Goal: Task Accomplishment & Management: Manage account settings

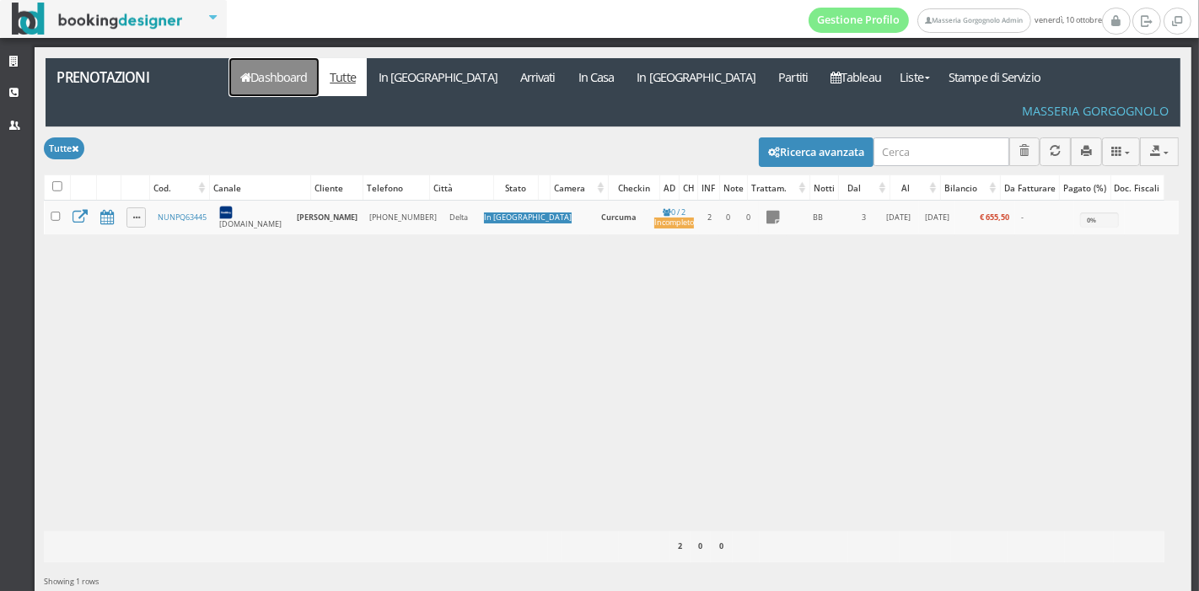
click at [299, 83] on link "Dashboard" at bounding box center [273, 77] width 89 height 38
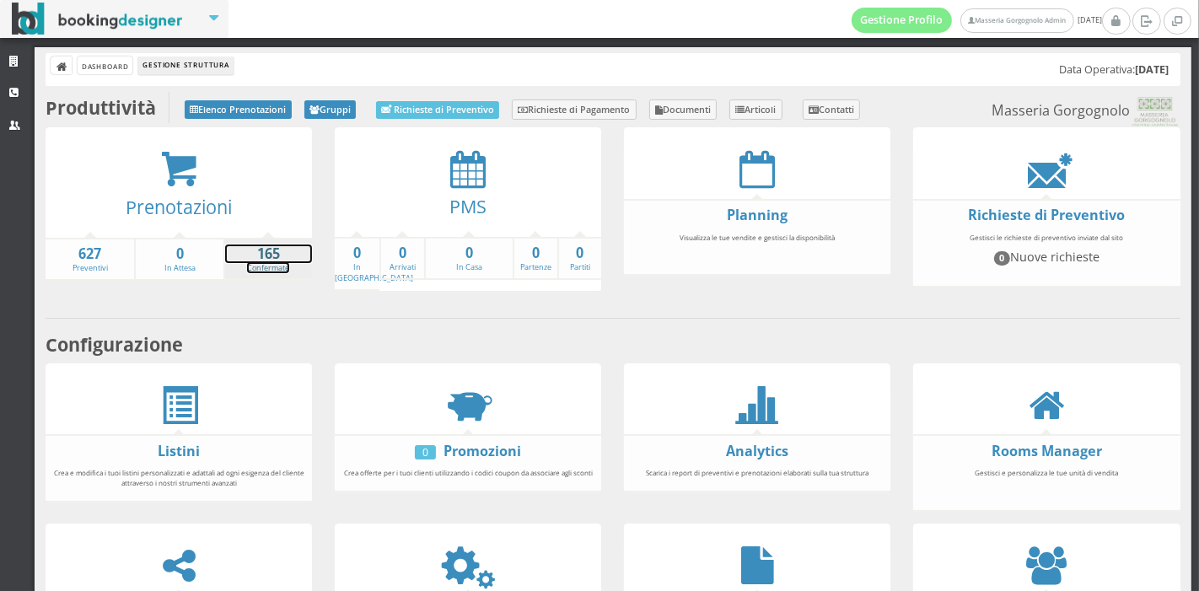
click at [247, 265] on link "165 Confermate" at bounding box center [268, 260] width 87 height 30
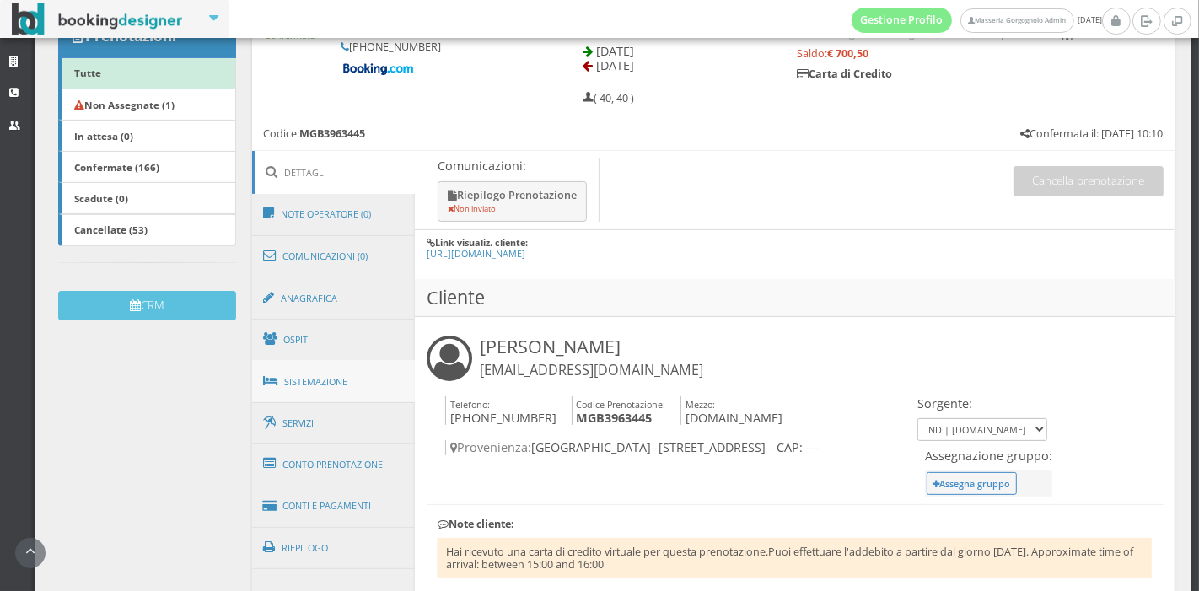
scroll to position [305, 0]
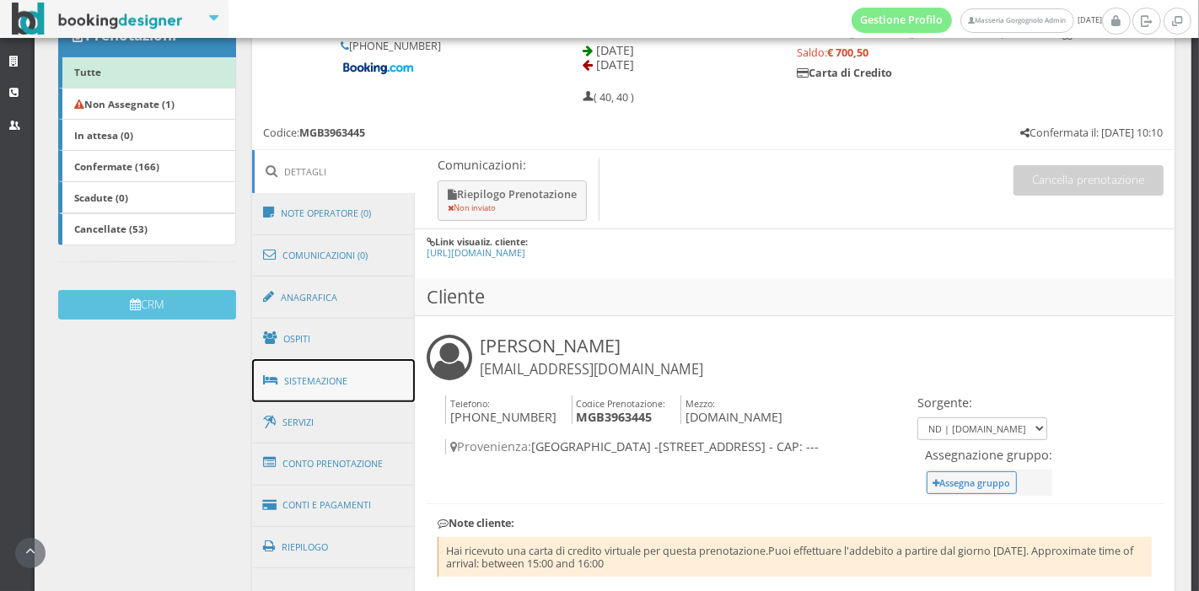
click at [355, 382] on link "Sistemazione" at bounding box center [334, 381] width 164 height 44
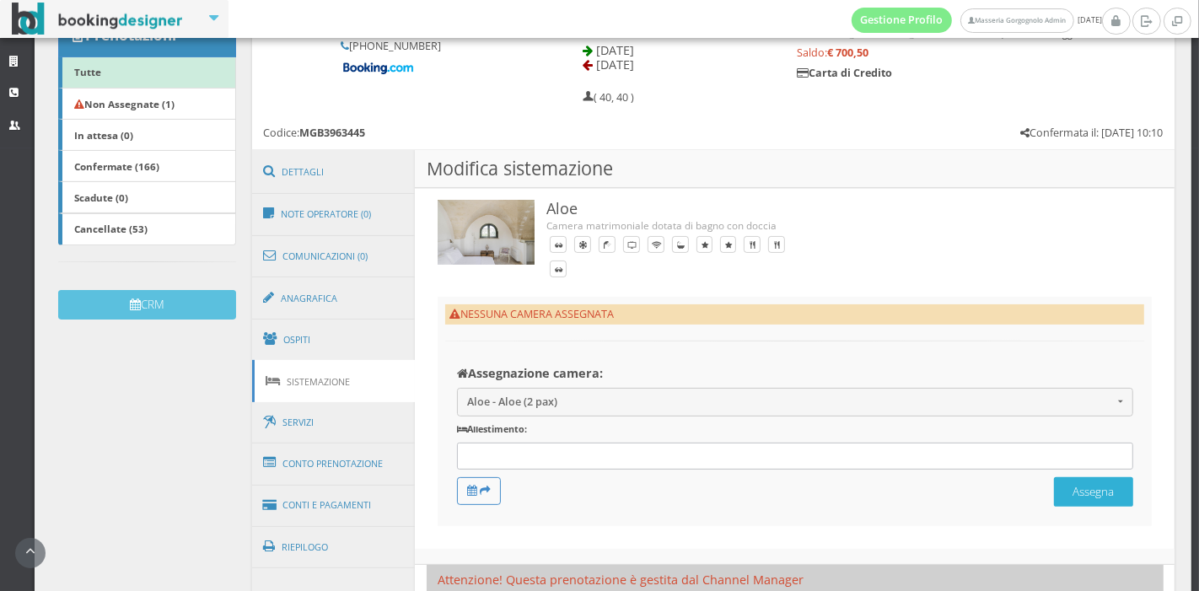
click at [1074, 478] on button "Assegna" at bounding box center [1093, 492] width 79 height 30
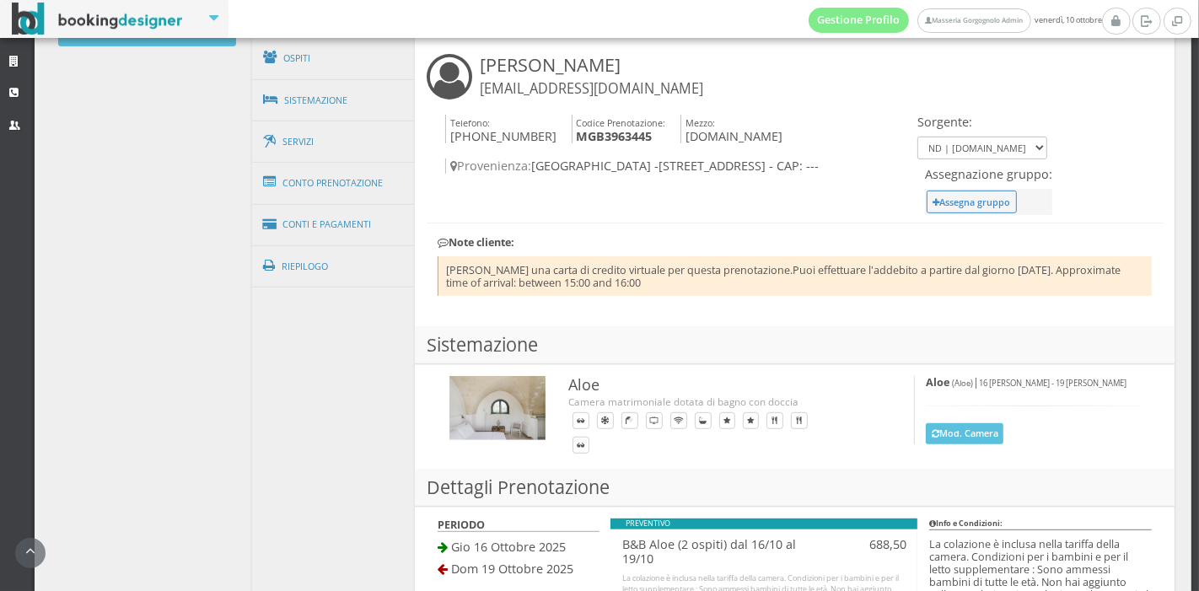
scroll to position [610, 0]
click at [322, 207] on link "Conti e Pagamenti" at bounding box center [334, 223] width 164 height 43
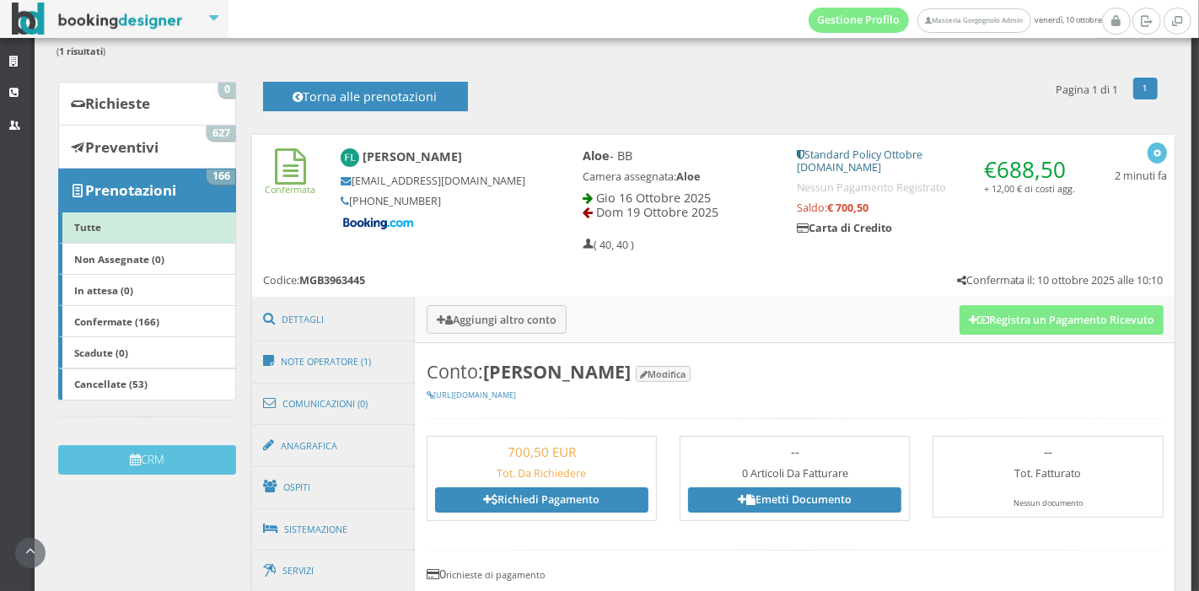
scroll to position [134, 0]
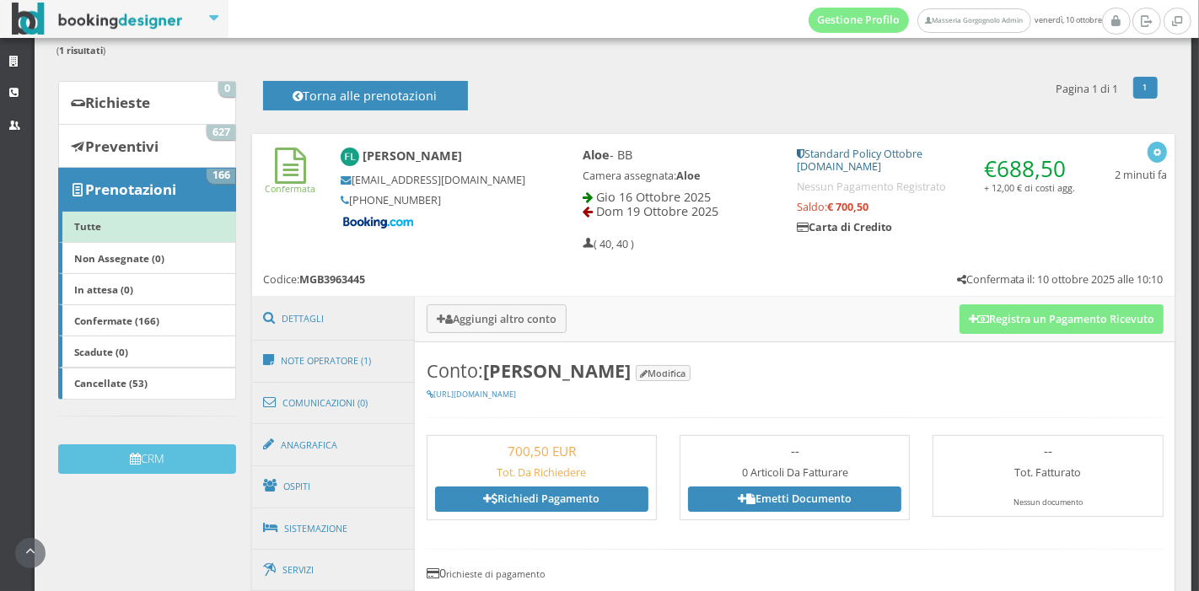
click at [821, 164] on h5 "Standard Policy Ottobre Booking.com" at bounding box center [936, 160] width 278 height 25
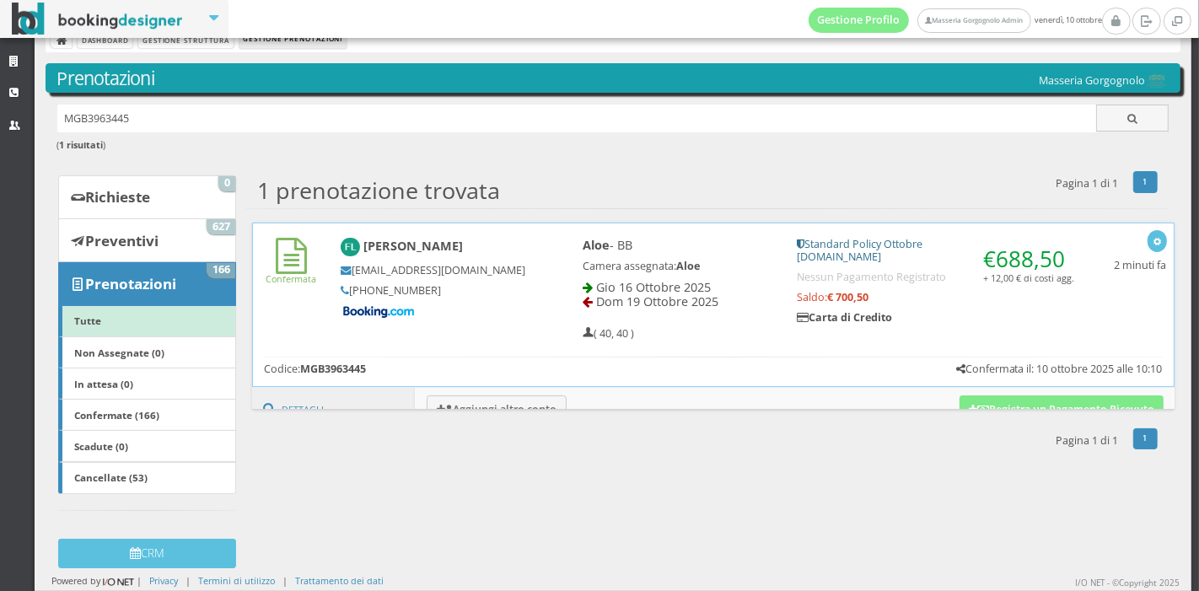
scroll to position [24, 0]
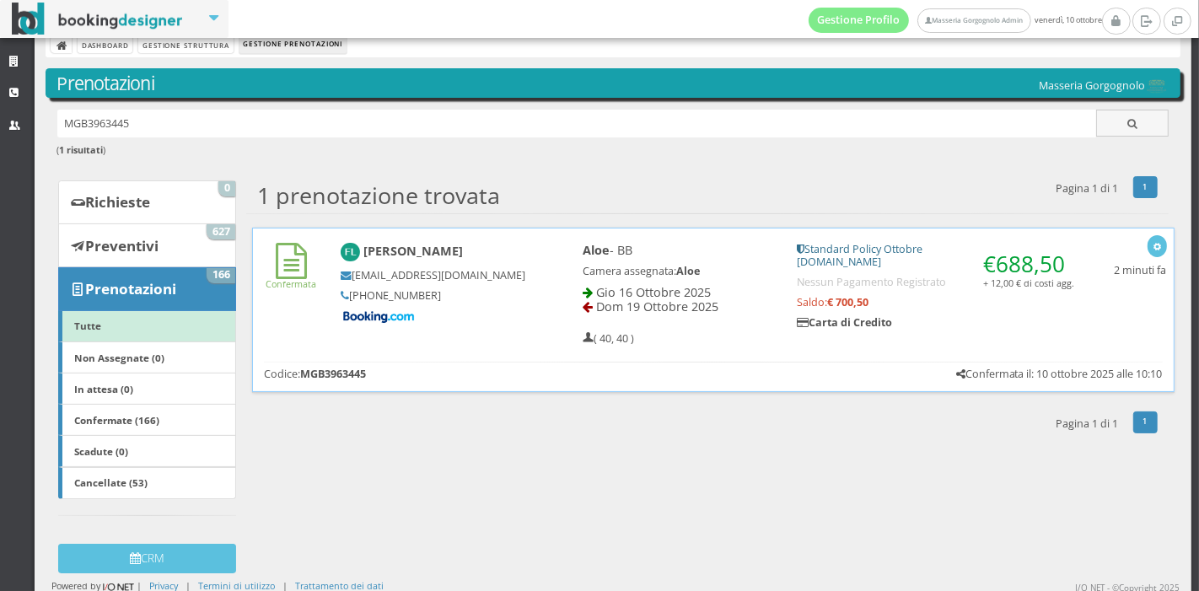
click at [821, 245] on h5 "Standard Policy Ottobre Booking.com" at bounding box center [935, 255] width 277 height 25
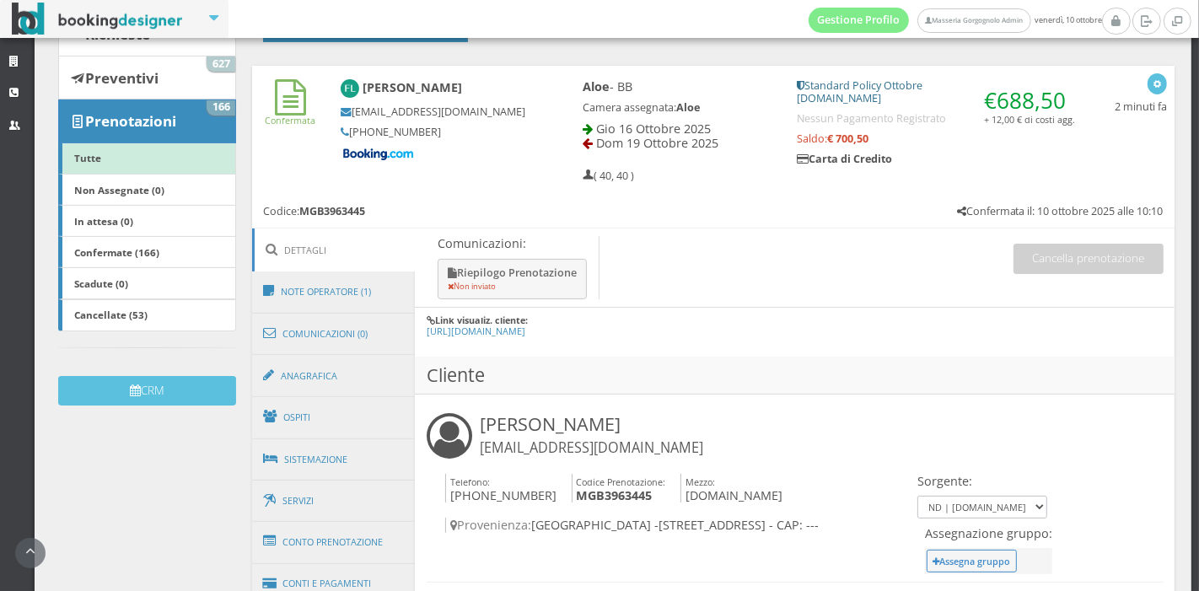
scroll to position [212, 0]
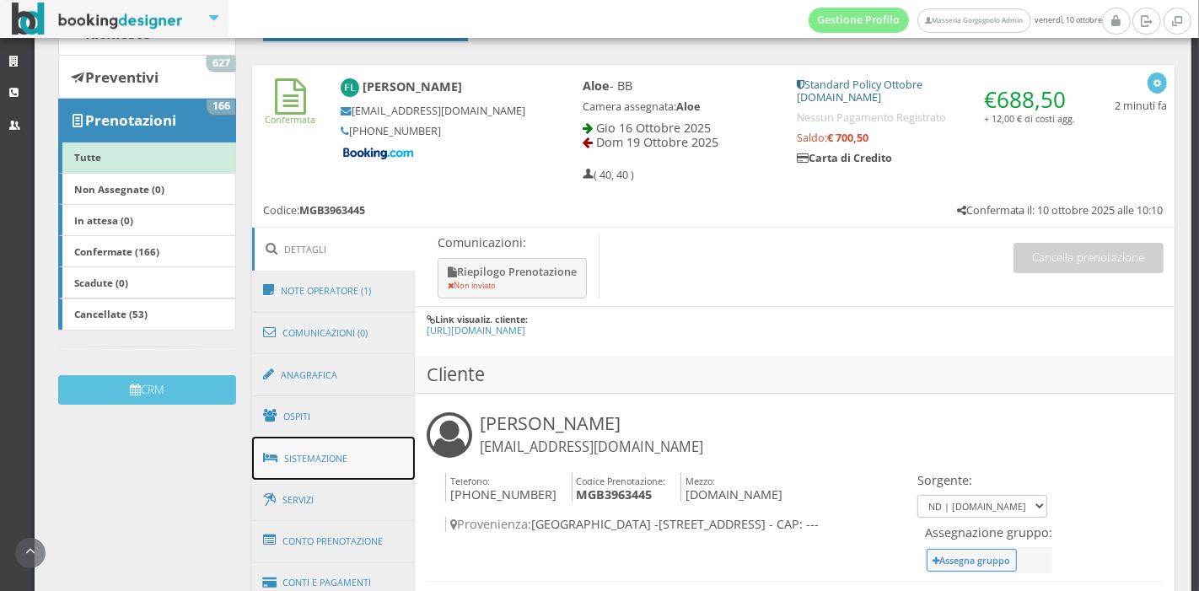
click at [353, 454] on link "Sistemazione" at bounding box center [334, 459] width 164 height 44
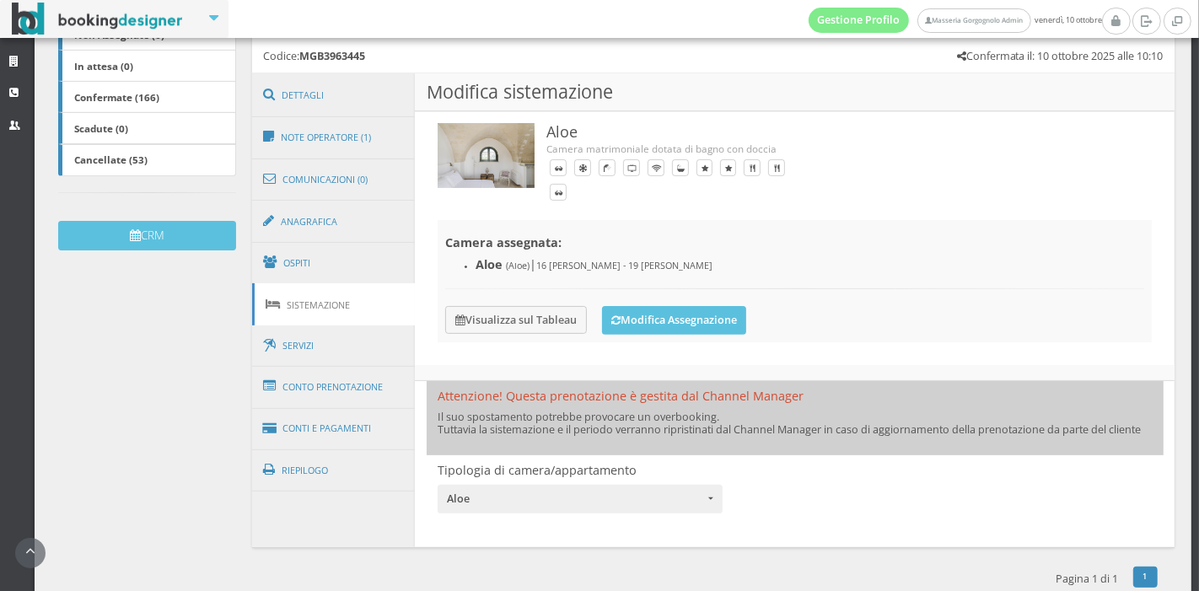
scroll to position [384, 0]
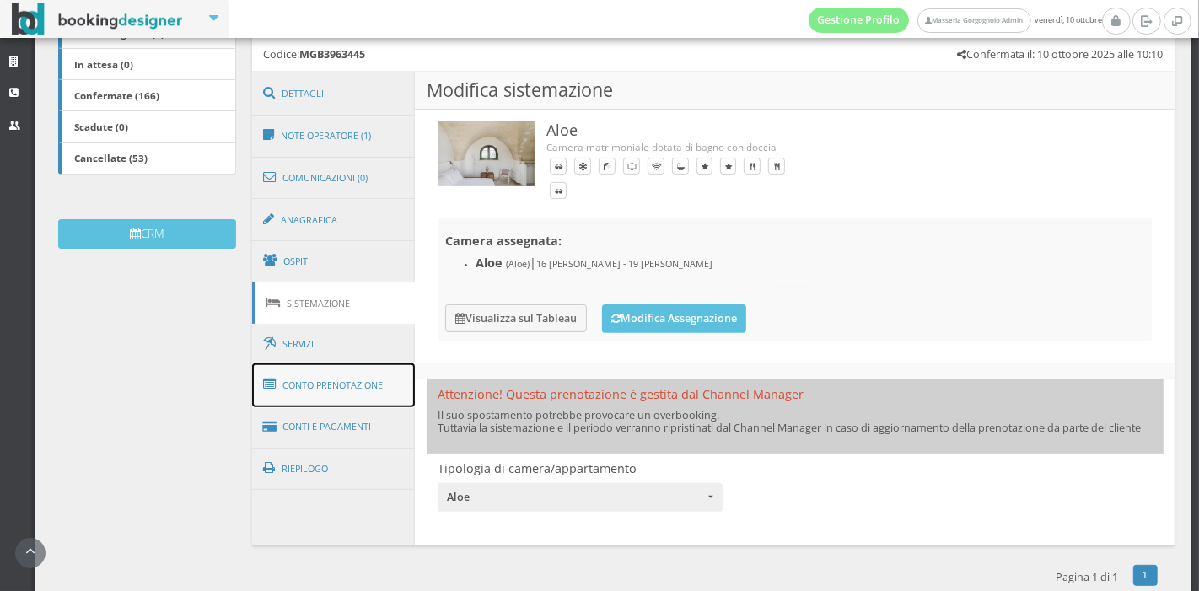
click at [379, 367] on link "Conto Prenotazione" at bounding box center [334, 385] width 164 height 44
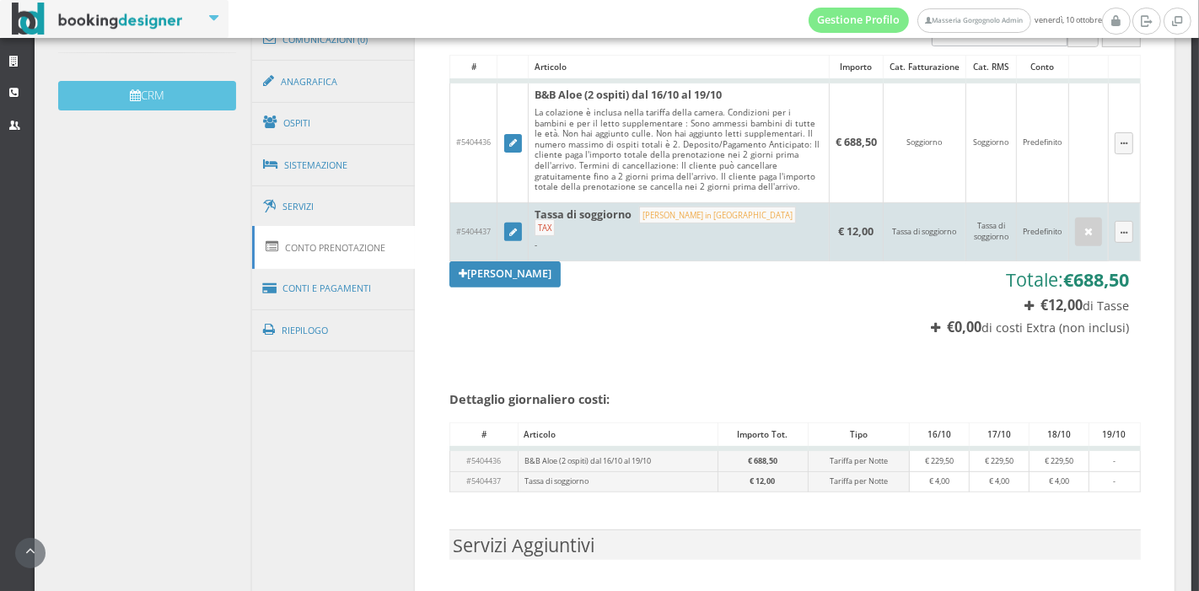
scroll to position [623, 0]
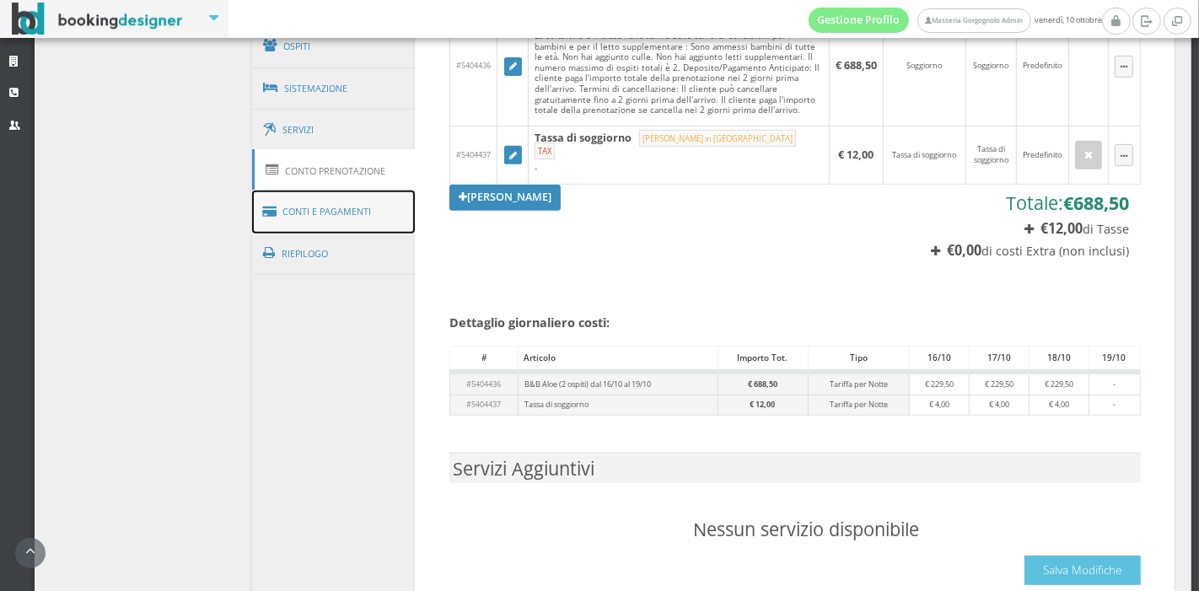
click at [322, 204] on link "Conti e Pagamenti" at bounding box center [334, 212] width 164 height 43
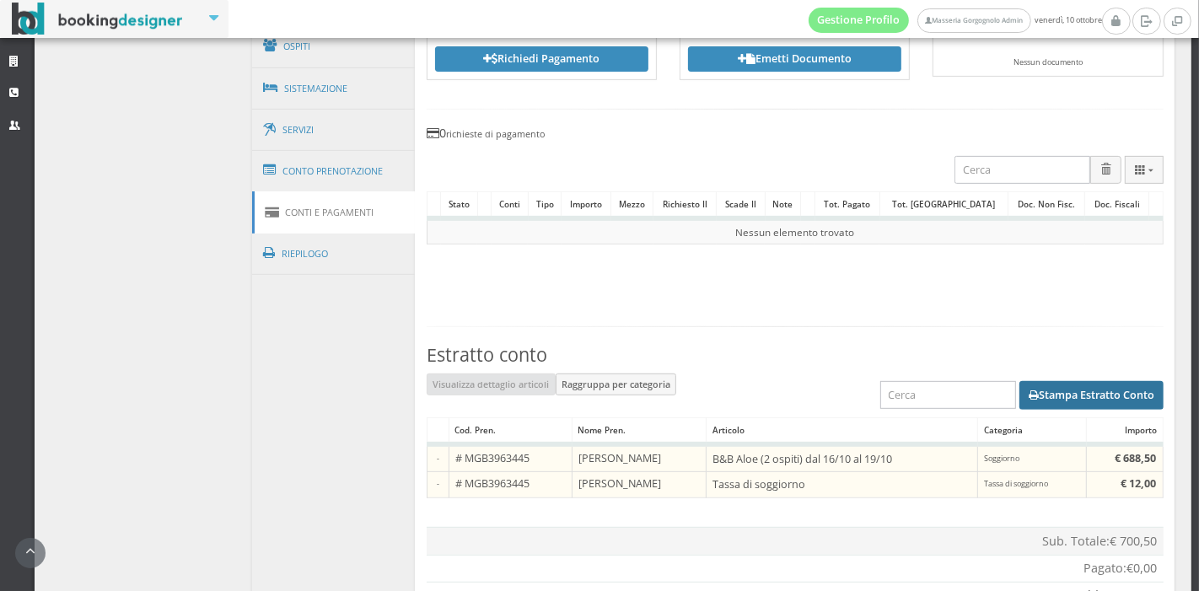
click at [1020, 381] on button "Stampa Estratto Conto" at bounding box center [1091, 395] width 144 height 29
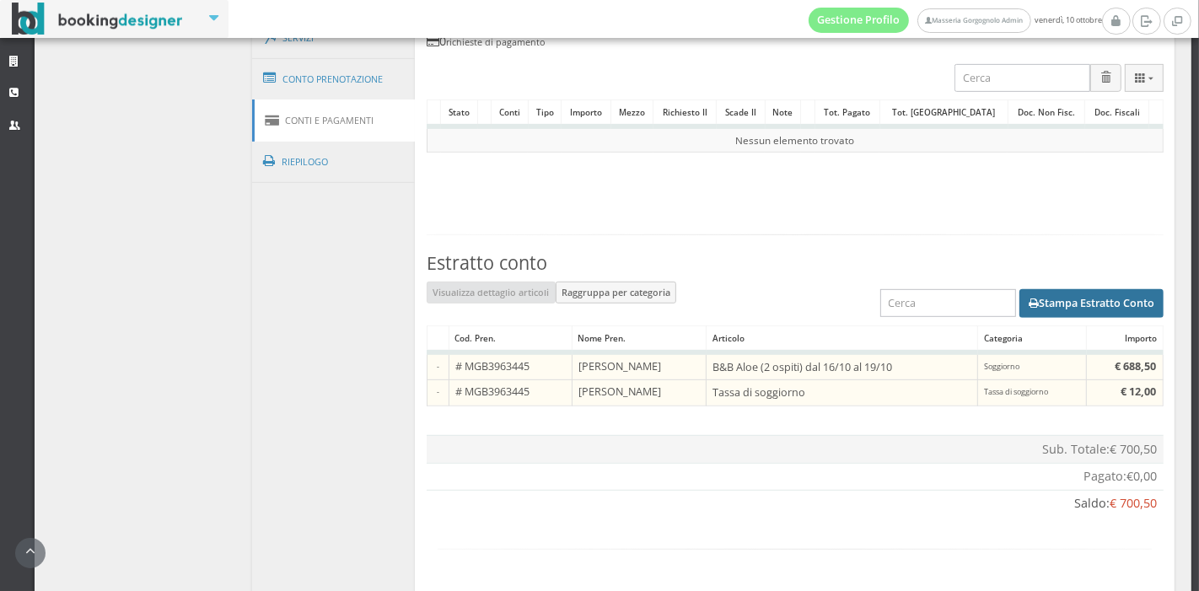
scroll to position [732, 0]
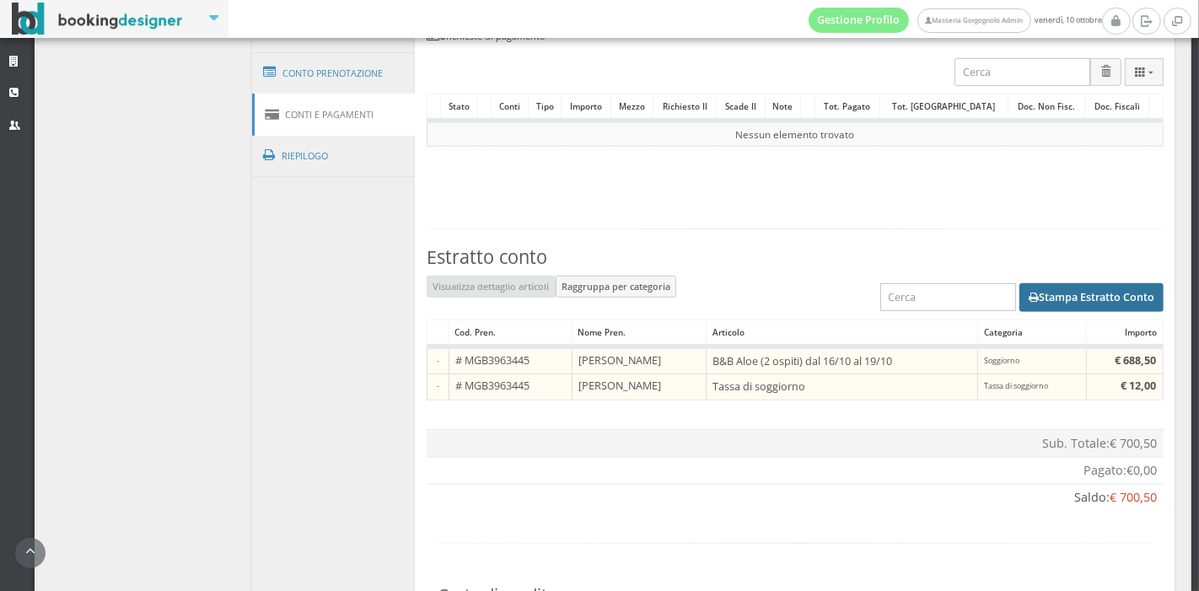
click at [1077, 298] on button "Stampa Estratto Conto" at bounding box center [1091, 297] width 144 height 29
click at [1051, 298] on button "Stampa Estratto Conto" at bounding box center [1091, 297] width 144 height 29
click at [1024, 309] on button "Stampa Estratto Conto" at bounding box center [1091, 297] width 144 height 29
click at [1014, 313] on div "Stampa Estratto Conto" at bounding box center [795, 298] width 737 height 44
click at [1023, 293] on button "Stampa Estratto Conto" at bounding box center [1091, 297] width 144 height 29
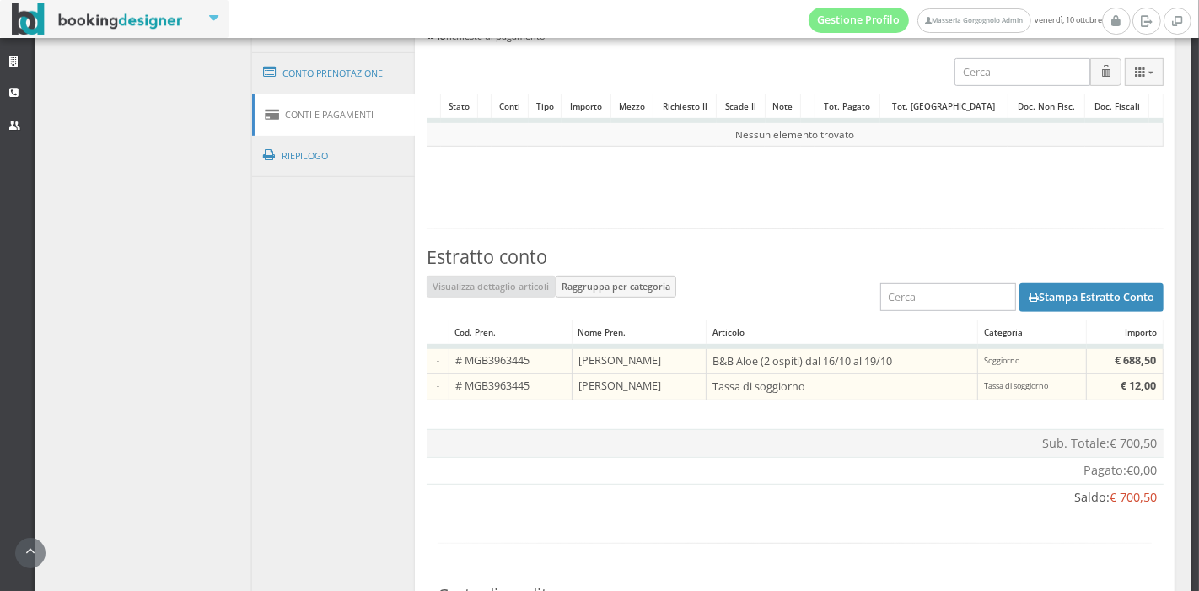
click at [879, 538] on div at bounding box center [795, 549] width 737 height 46
click at [841, 508] on section "Conto: Fabio Lottaroli Modifica https://bookingdesigner.com/srv/masseriagorgogn…" at bounding box center [795, 319] width 760 height 1031
click at [863, 503] on div "Saldo: € 700,50" at bounding box center [795, 498] width 724 height 18
click at [809, 521] on section "Conto: Fabio Lottaroli Modifica https://bookingdesigner.com/srv/masseriagorgogn…" at bounding box center [795, 319] width 760 height 1031
click at [1068, 286] on button "Stampa Estratto Conto" at bounding box center [1091, 297] width 144 height 29
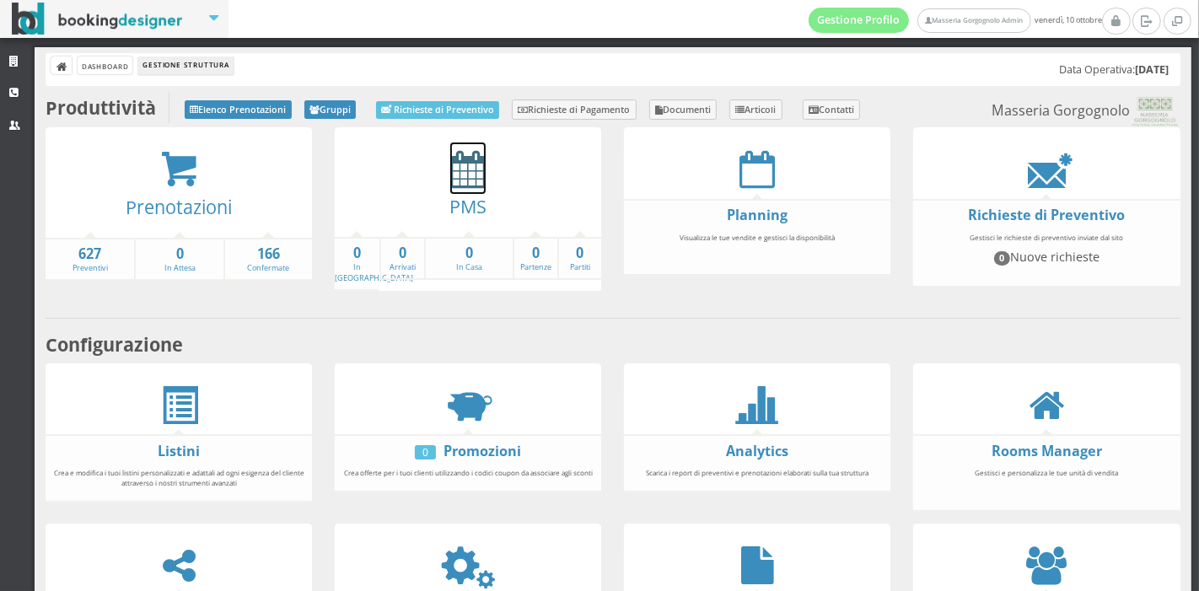
click at [465, 180] on icon at bounding box center [467, 169] width 35 height 38
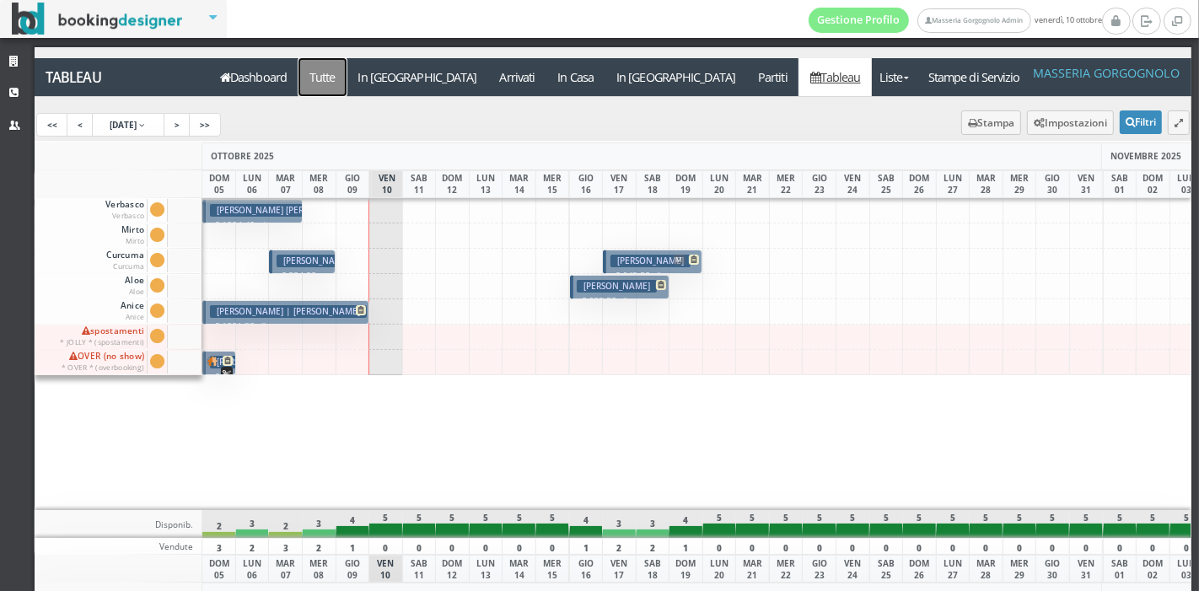
click at [320, 83] on a=pms-all"] "Tutte" at bounding box center [322, 77] width 49 height 38
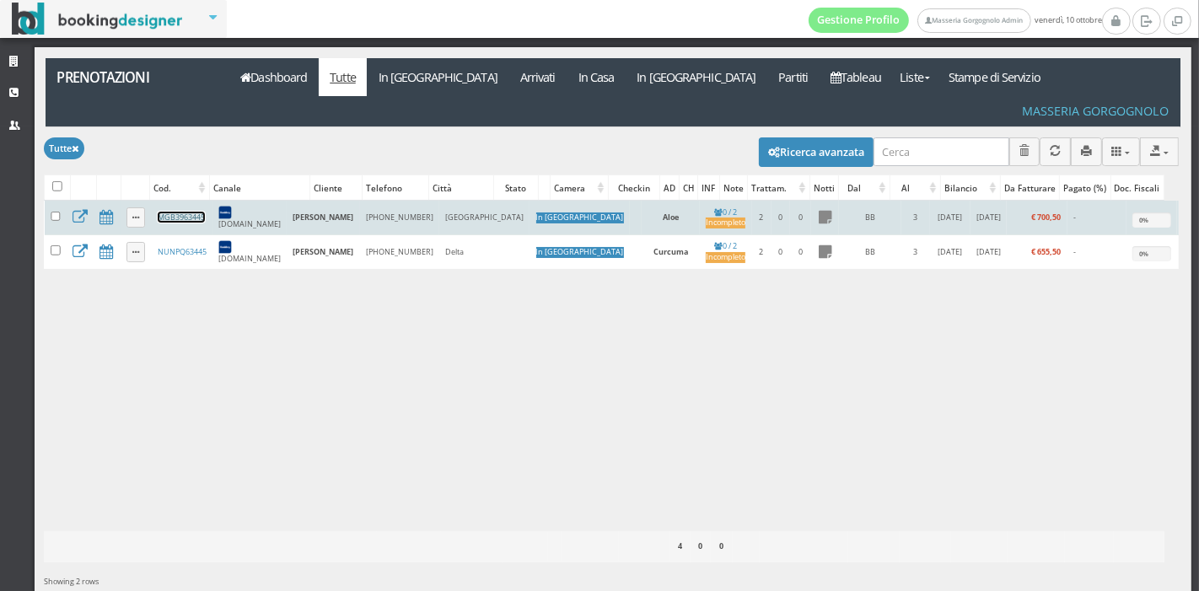
click at [164, 212] on link "MGB3963445" at bounding box center [181, 217] width 47 height 11
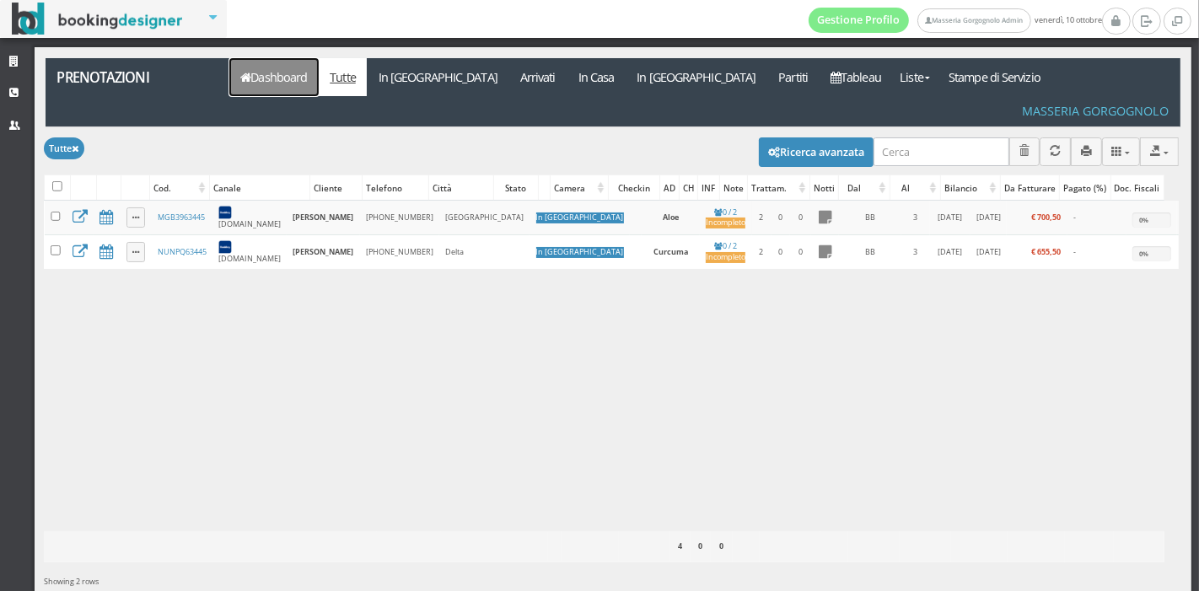
click at [285, 77] on link "Dashboard" at bounding box center [273, 77] width 89 height 38
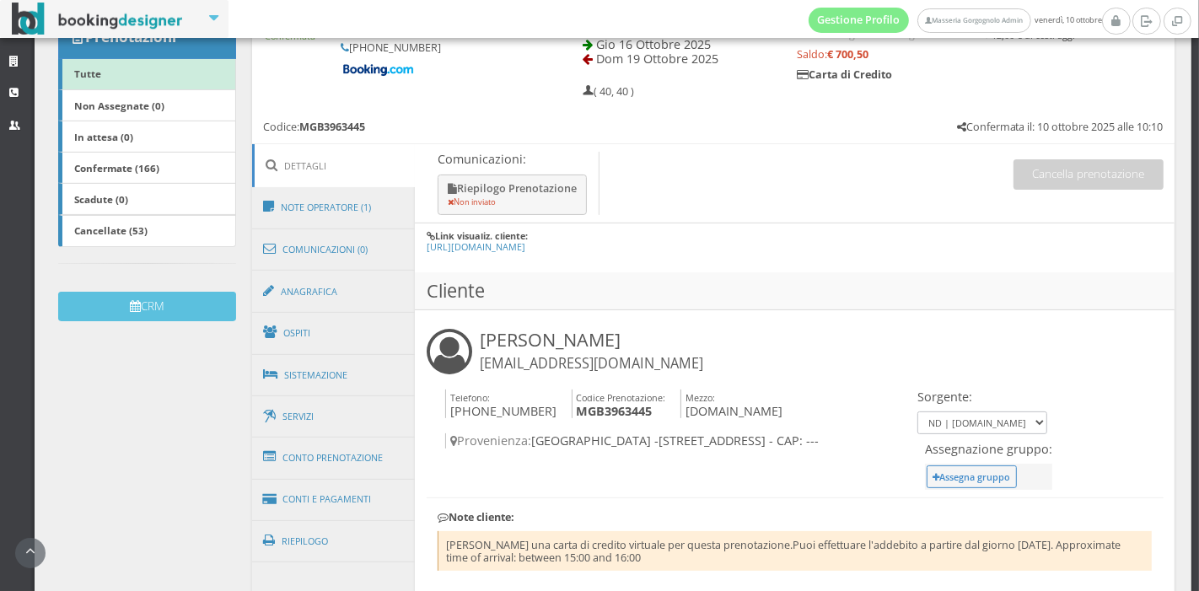
scroll to position [322, 0]
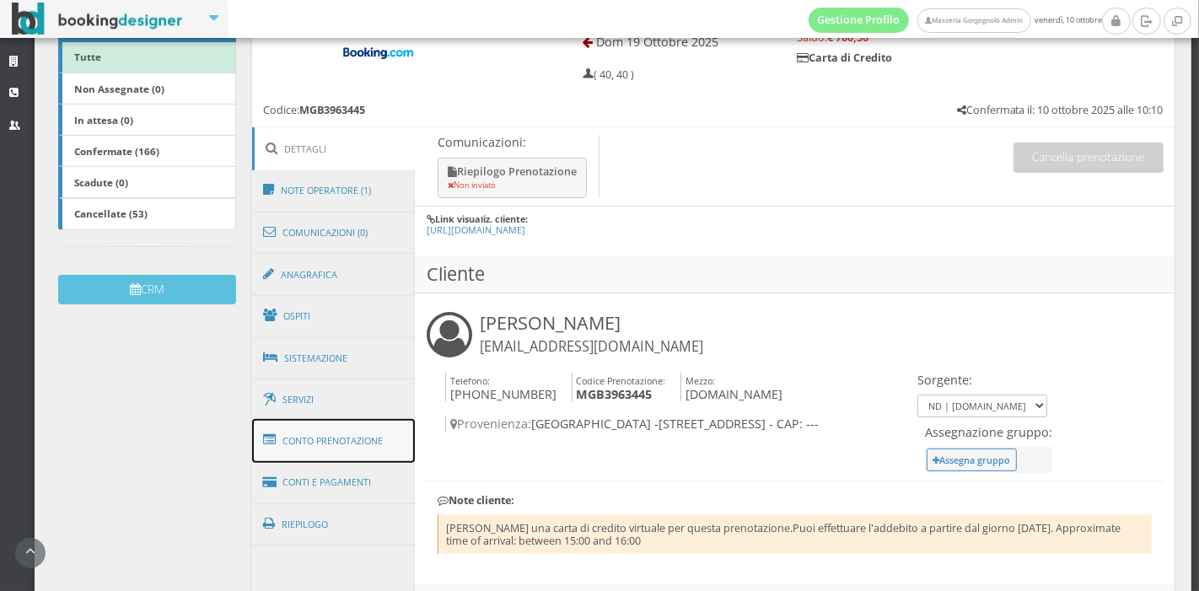
click at [310, 438] on link "Conto Prenotazione" at bounding box center [334, 441] width 164 height 44
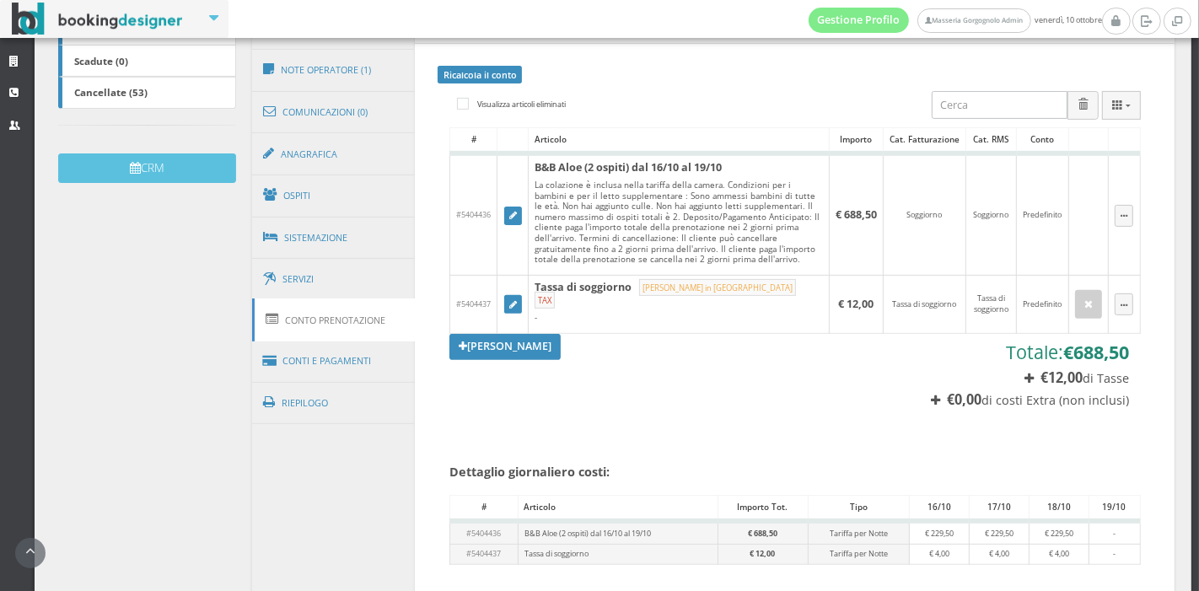
scroll to position [460, 0]
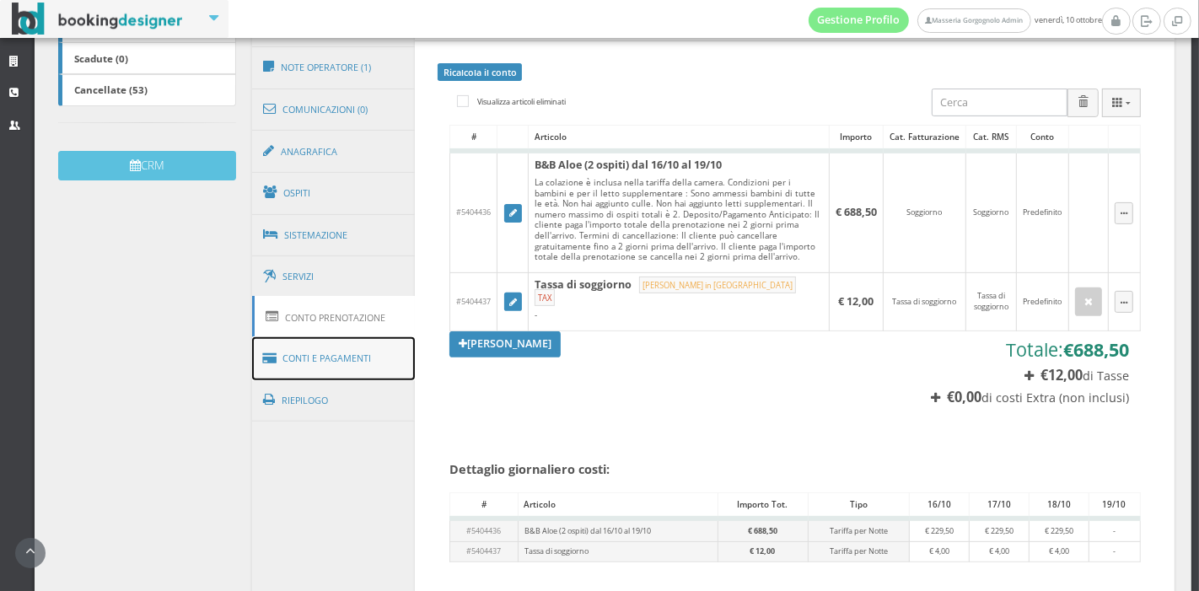
click at [339, 360] on link "Conti e Pagamenti" at bounding box center [334, 358] width 164 height 43
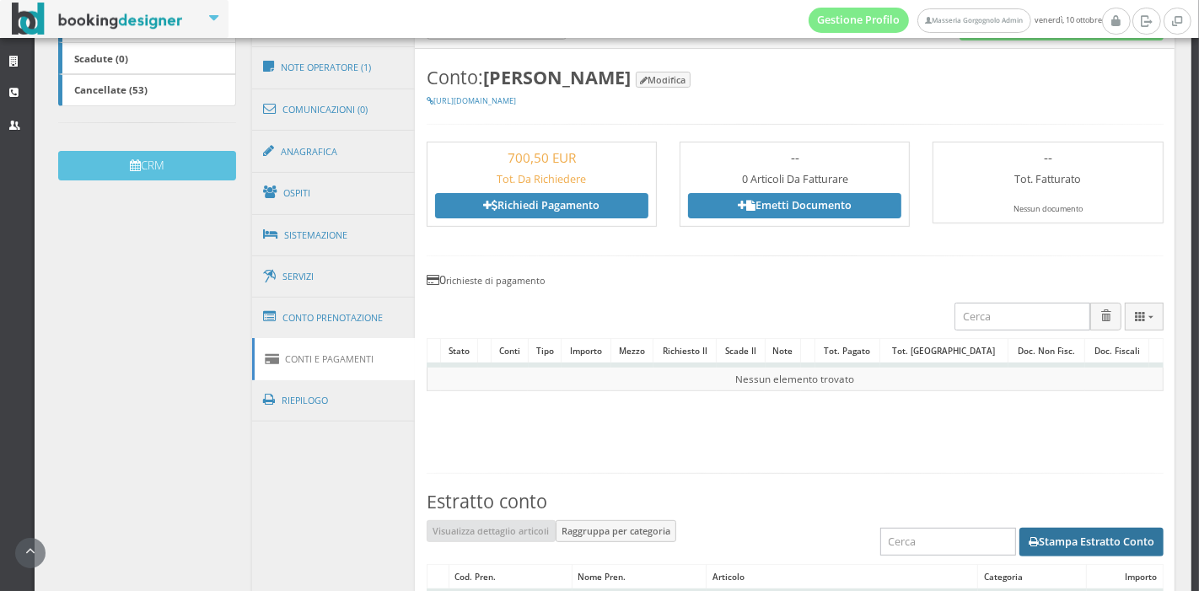
click at [1028, 528] on button "Stampa Estratto Conto" at bounding box center [1091, 542] width 144 height 29
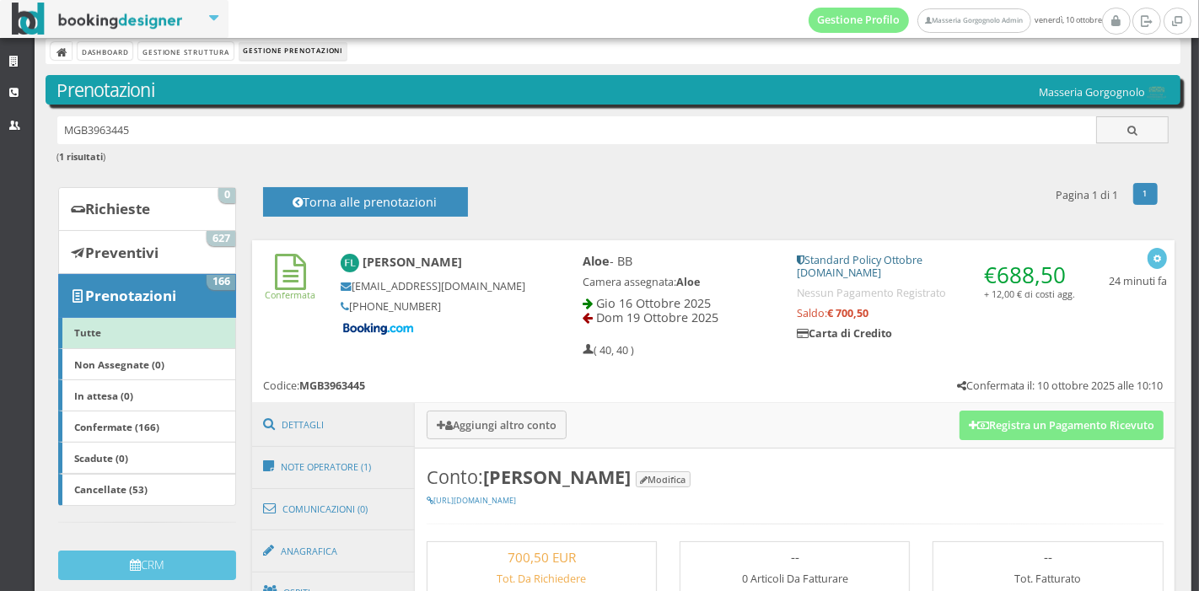
scroll to position [0, 0]
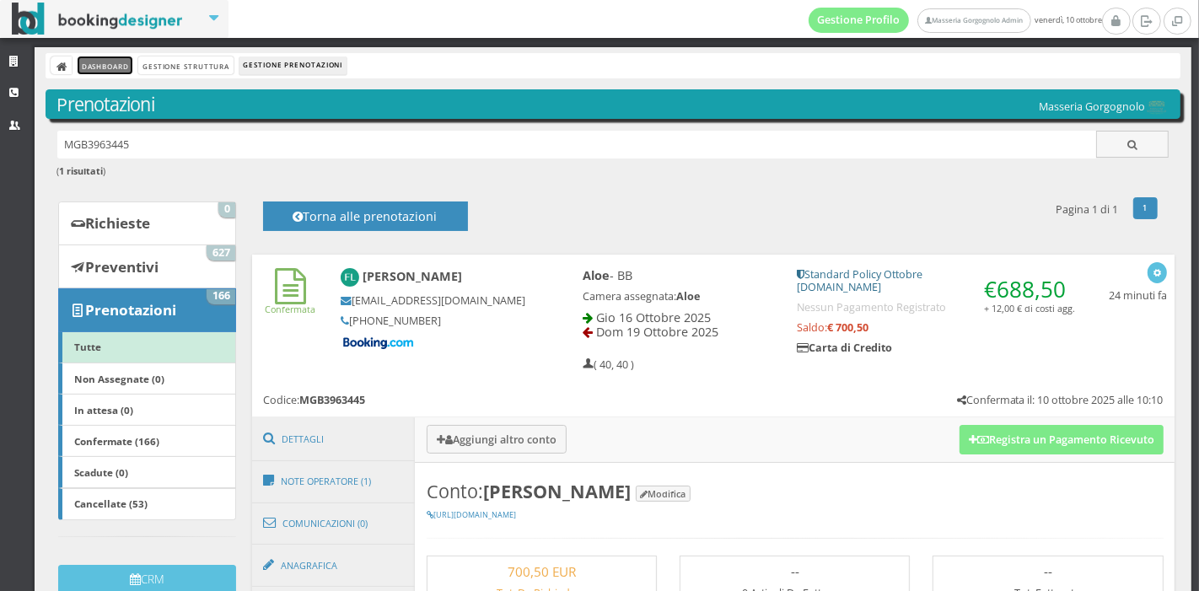
click at [110, 73] on link "Dashboard" at bounding box center [105, 65] width 55 height 18
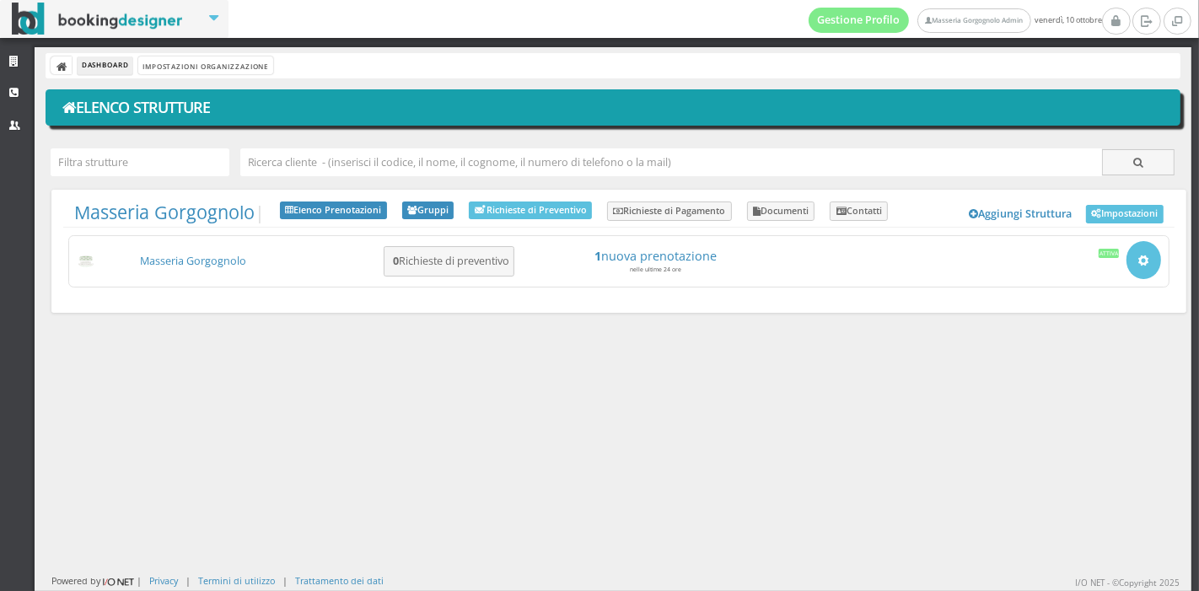
click at [212, 257] on link "Masseria Gorgognolo" at bounding box center [193, 261] width 106 height 14
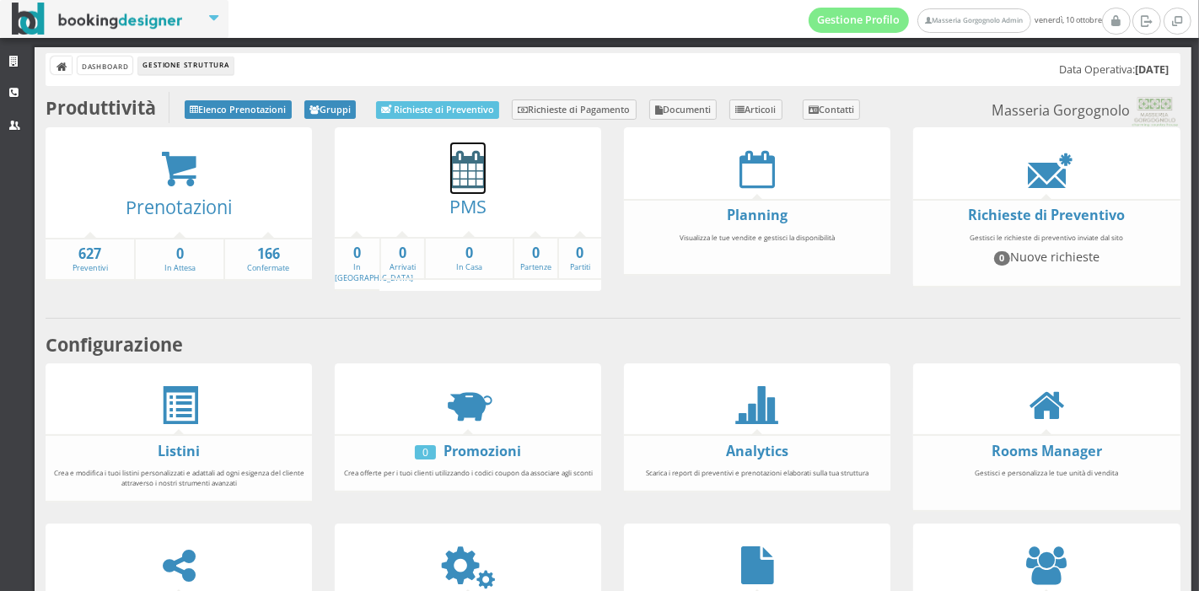
click at [470, 170] on icon at bounding box center [467, 169] width 35 height 38
click at [1040, 567] on icon at bounding box center [1046, 565] width 40 height 38
